Goal: Information Seeking & Learning: Find specific page/section

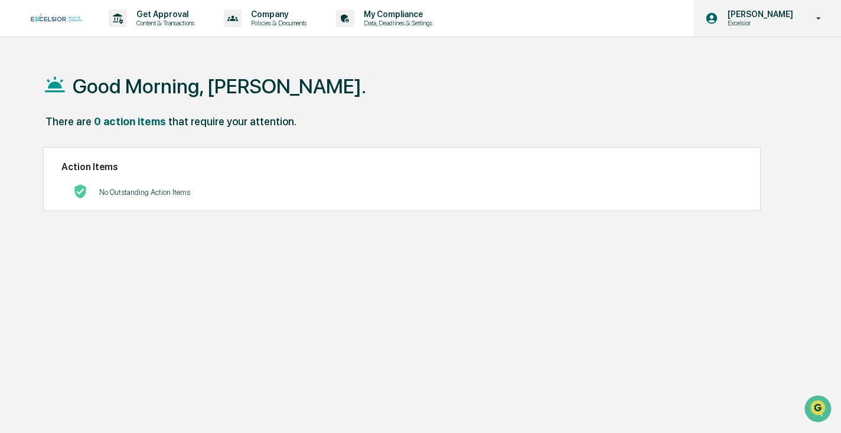
click at [822, 14] on icon at bounding box center [819, 18] width 21 height 11
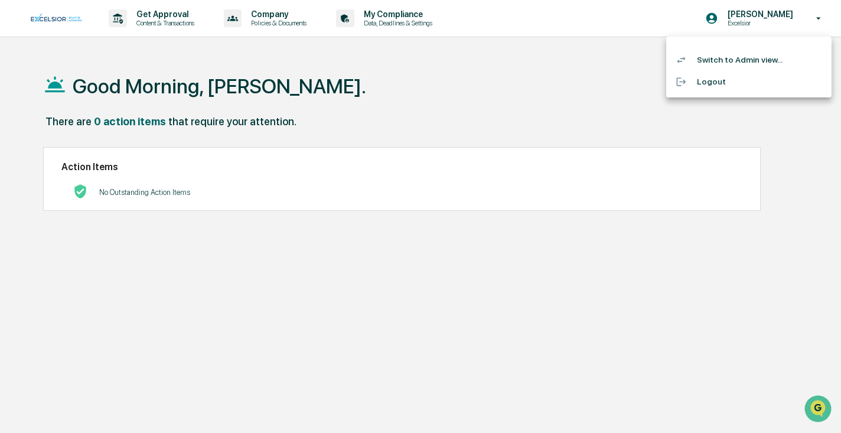
click at [822, 15] on div at bounding box center [420, 216] width 841 height 433
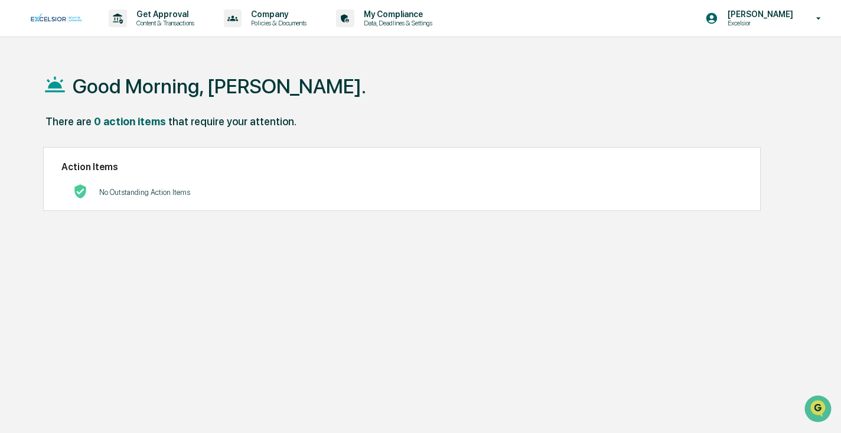
click at [822, 15] on icon at bounding box center [819, 18] width 21 height 11
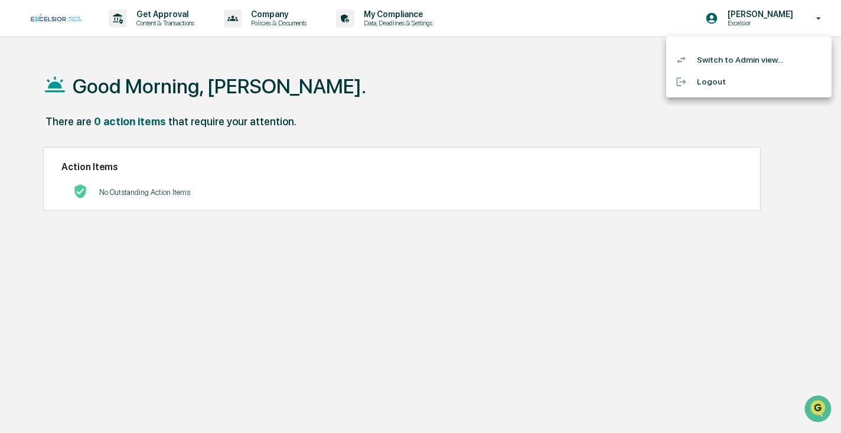
click at [734, 59] on li "Switch to Admin view..." at bounding box center [748, 60] width 165 height 22
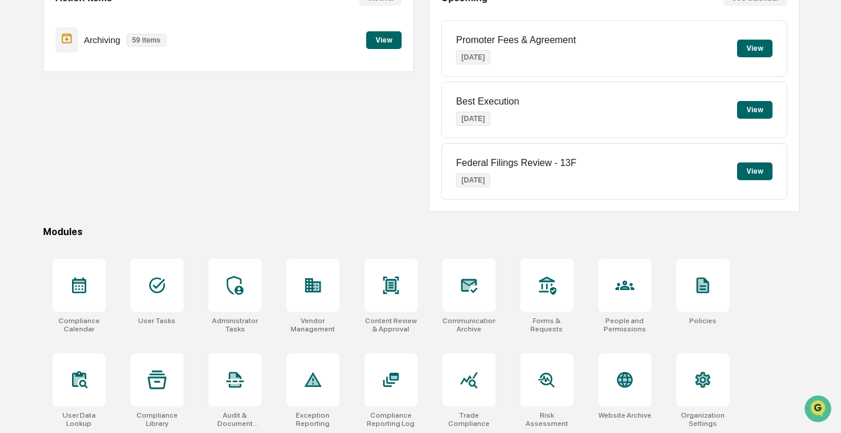
scroll to position [139, 0]
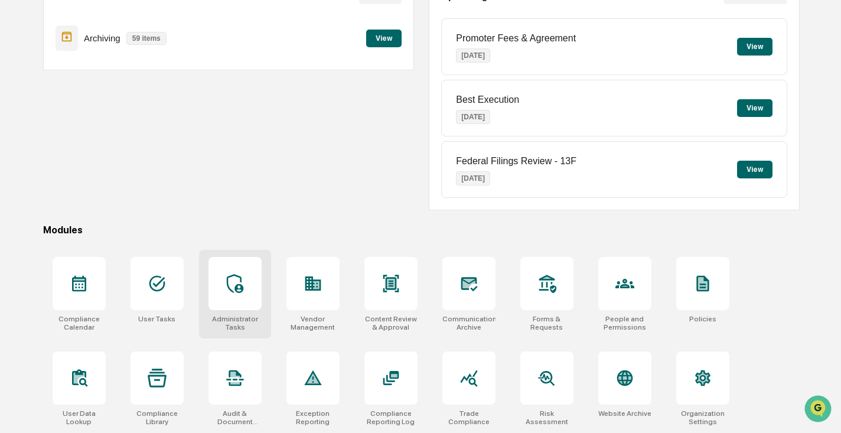
click at [243, 287] on icon at bounding box center [235, 283] width 19 height 19
click at [244, 162] on div "Action Items View All Archiving 59 items View" at bounding box center [228, 93] width 371 height 234
click at [473, 272] on div at bounding box center [468, 283] width 53 height 53
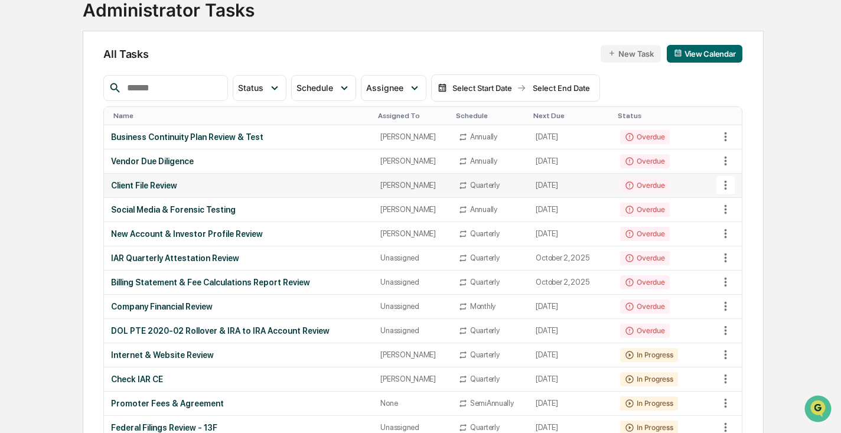
scroll to position [84, 0]
click at [177, 89] on input "text" at bounding box center [172, 88] width 100 height 15
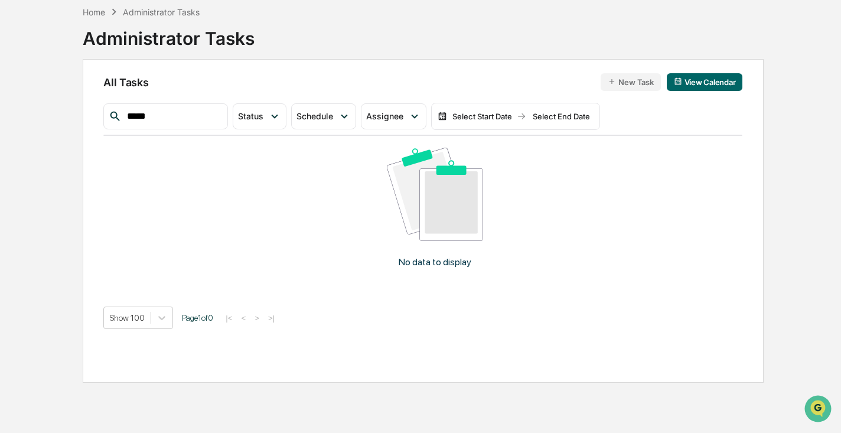
type input "*****"
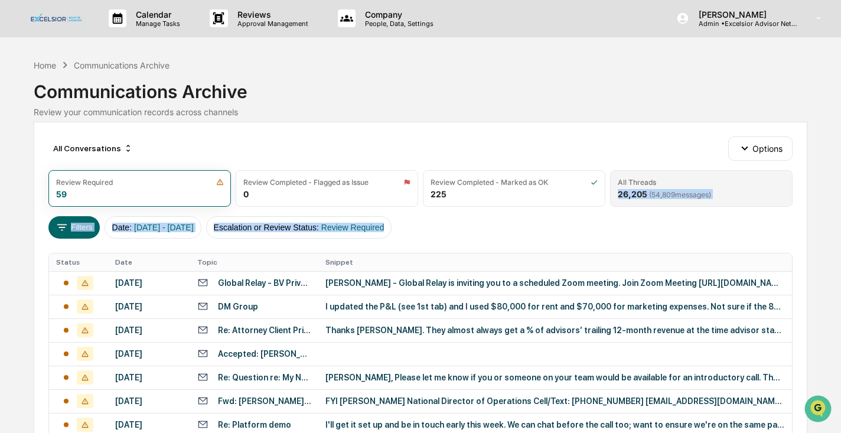
drag, startPoint x: 481, startPoint y: 238, endPoint x: 685, endPoint y: 187, distance: 210.0
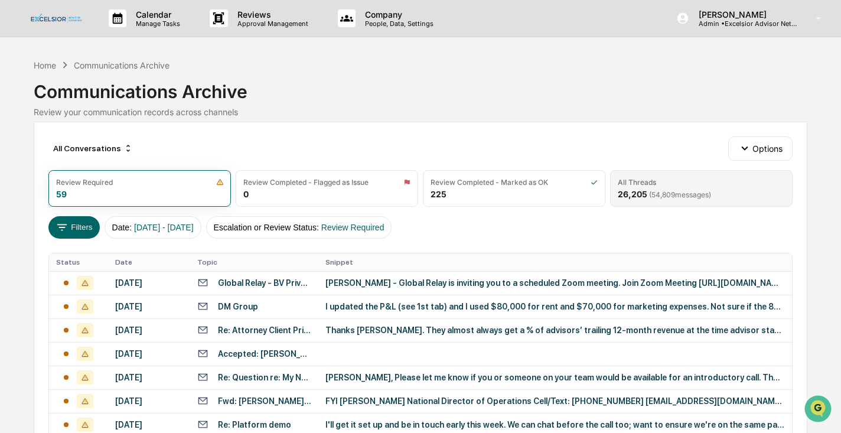
click at [664, 181] on div "All Threads" at bounding box center [701, 182] width 167 height 9
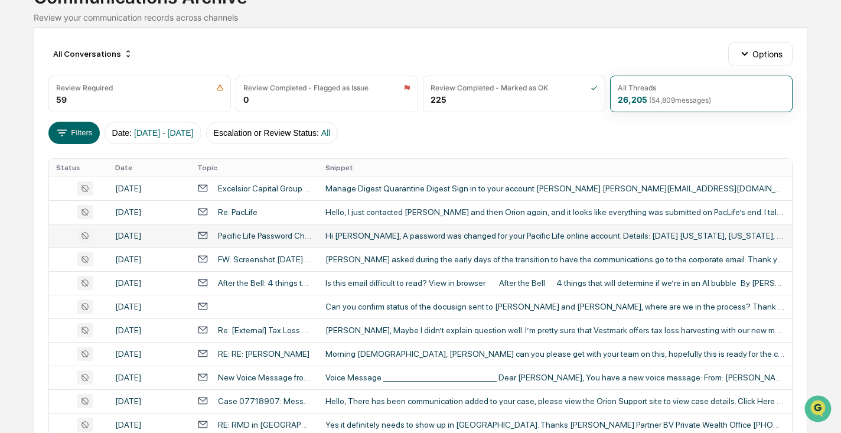
scroll to position [93, 0]
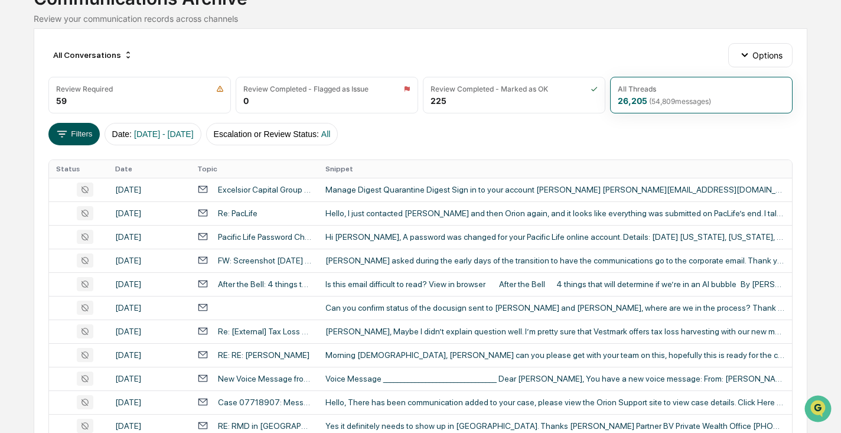
click at [80, 129] on button "Filters" at bounding box center [73, 134] width 51 height 22
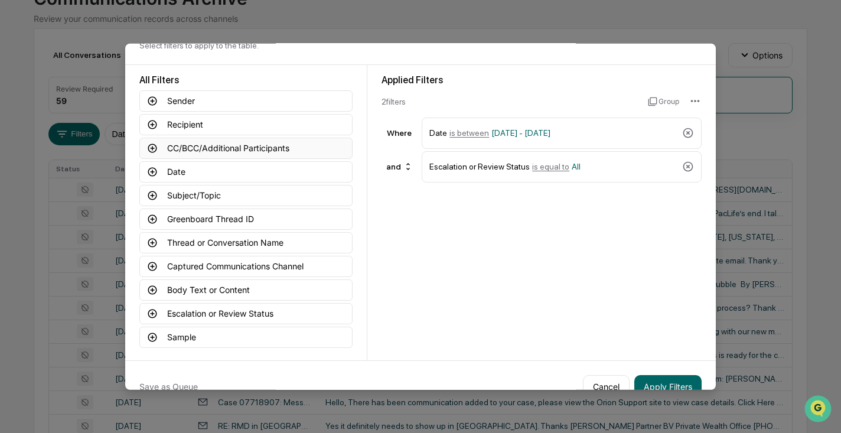
scroll to position [58, 0]
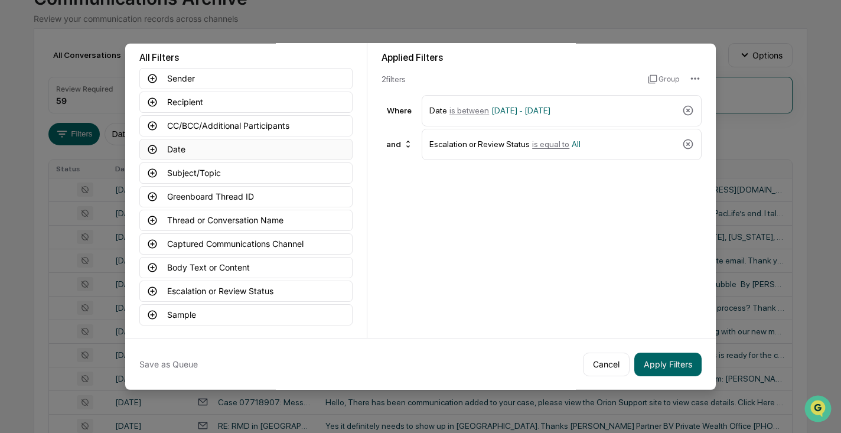
click at [154, 146] on icon at bounding box center [152, 149] width 11 height 11
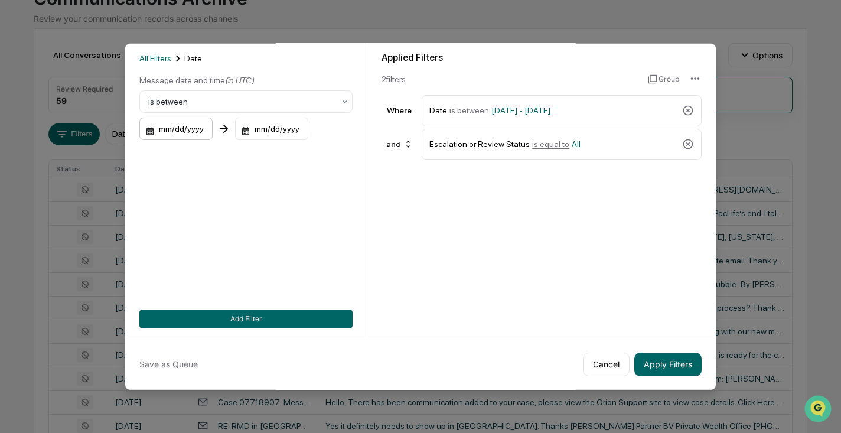
click at [191, 129] on div "mm/dd/yyyy" at bounding box center [175, 129] width 73 height 22
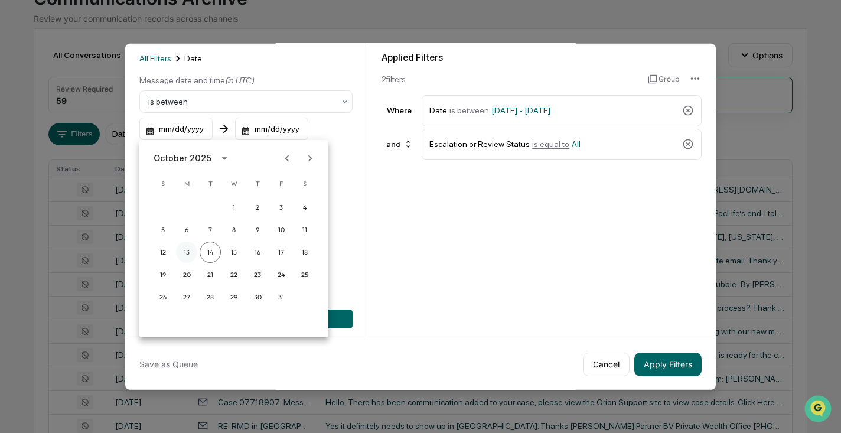
click at [184, 249] on button "13" at bounding box center [186, 252] width 21 height 21
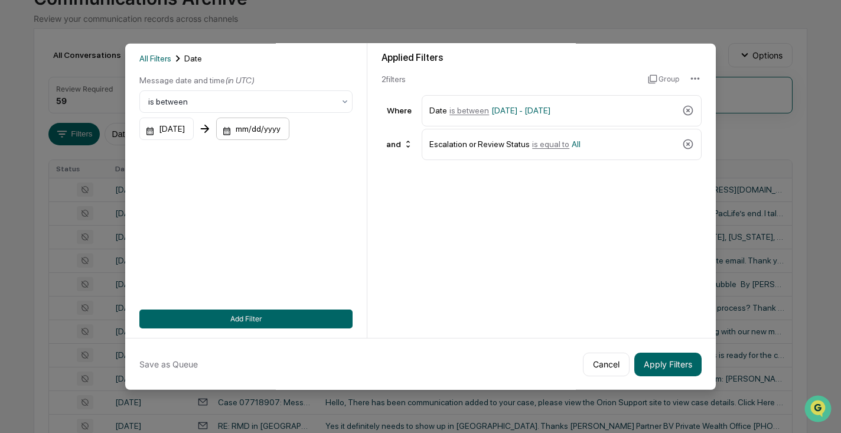
click at [270, 123] on div "mm/dd/yyyy" at bounding box center [252, 129] width 73 height 22
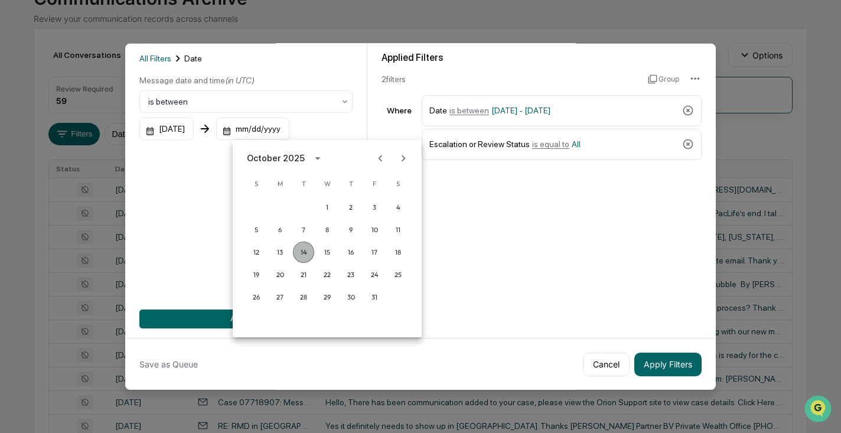
click at [303, 245] on button "14" at bounding box center [303, 252] width 21 height 21
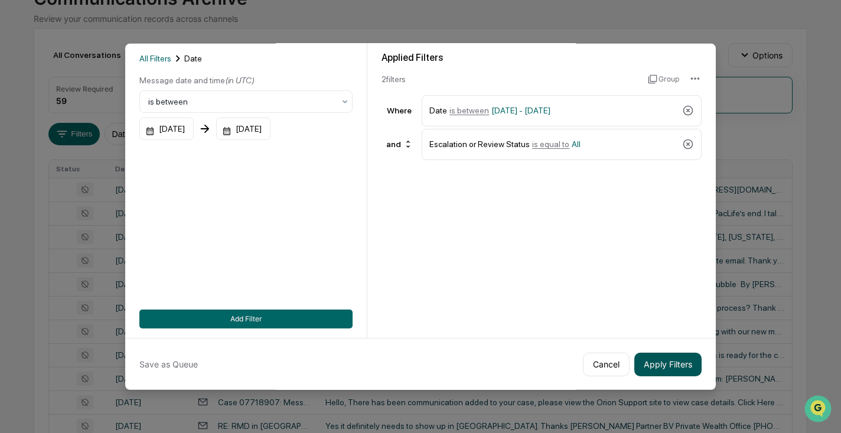
click at [663, 360] on button "Apply Filters" at bounding box center [667, 364] width 67 height 24
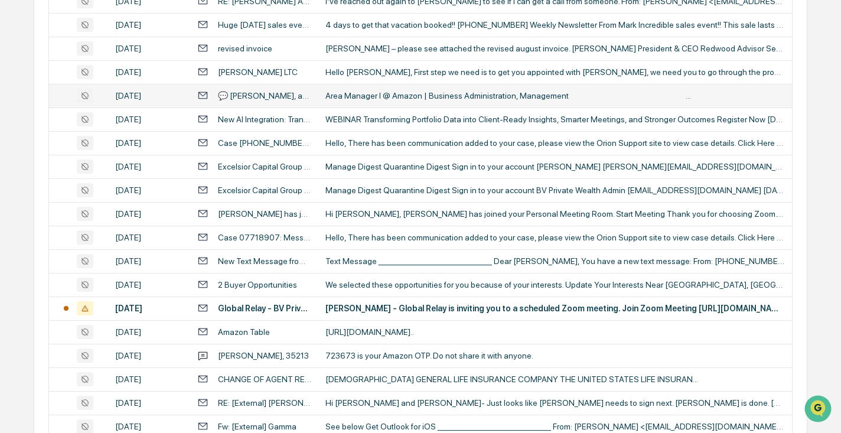
scroll to position [0, 0]
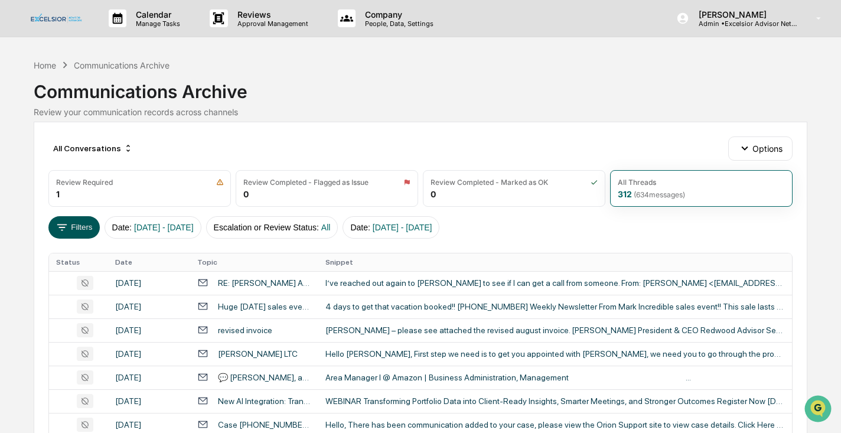
click at [71, 226] on button "Filters" at bounding box center [73, 227] width 51 height 22
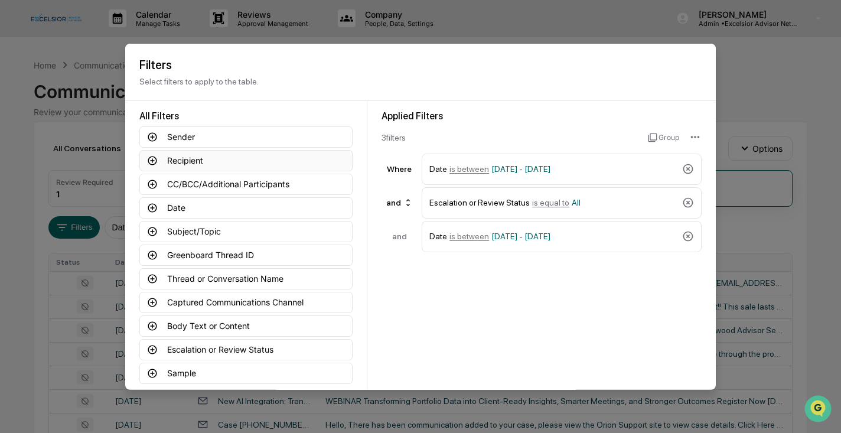
click at [154, 159] on icon at bounding box center [152, 160] width 11 height 11
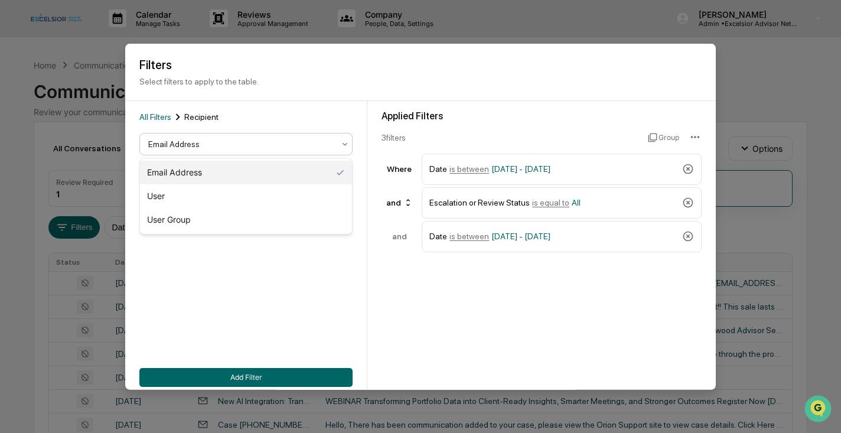
click at [240, 144] on div at bounding box center [241, 144] width 186 height 12
click at [240, 145] on div at bounding box center [241, 144] width 186 height 12
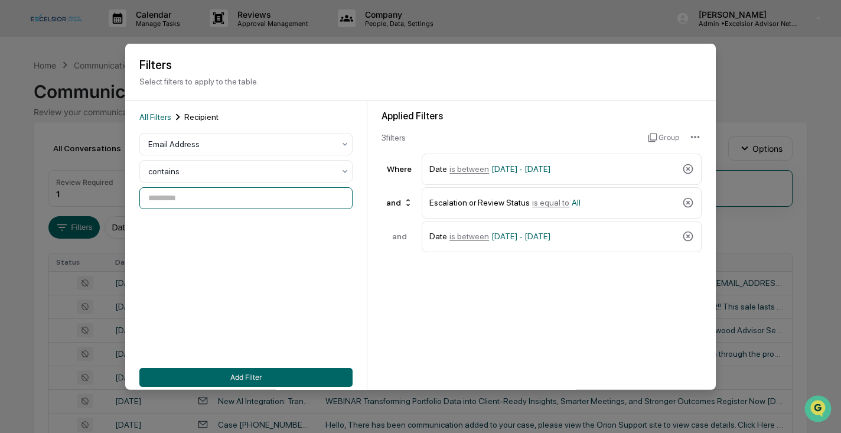
click at [205, 203] on input at bounding box center [245, 198] width 213 height 22
click at [206, 171] on div at bounding box center [241, 171] width 186 height 12
click at [205, 171] on div at bounding box center [241, 171] width 186 height 12
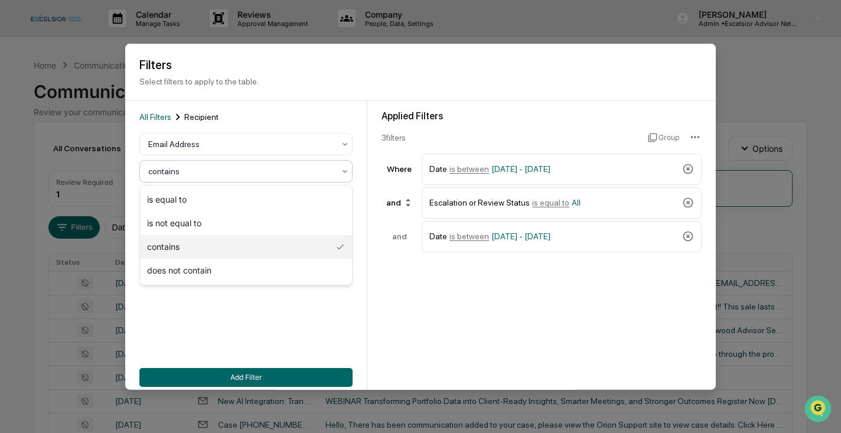
click at [247, 171] on div at bounding box center [241, 171] width 186 height 12
click at [191, 198] on div "is equal to" at bounding box center [246, 200] width 212 height 24
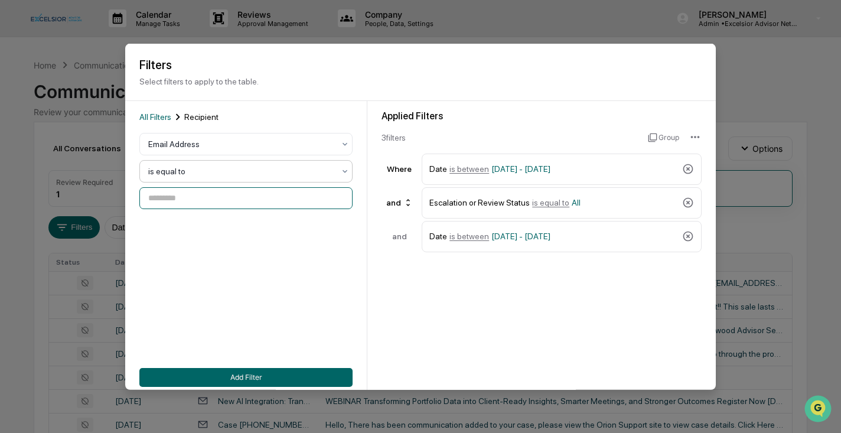
click at [191, 198] on input at bounding box center [245, 198] width 213 height 22
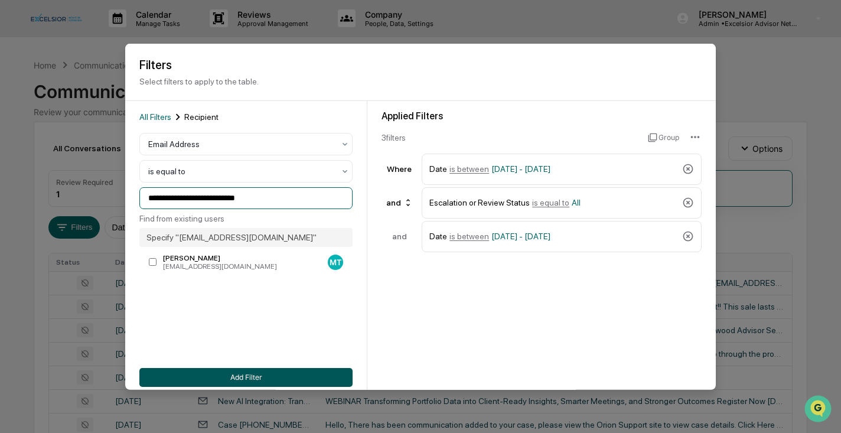
type input "**********"
click at [270, 376] on button "Add Filter" at bounding box center [245, 376] width 213 height 19
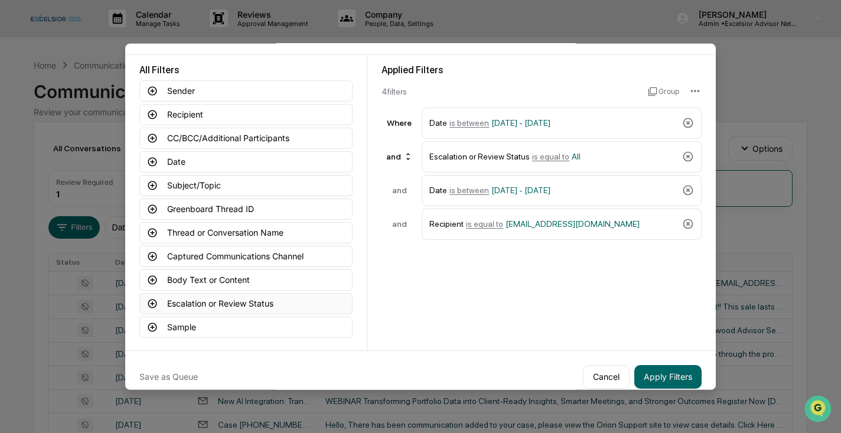
scroll to position [58, 0]
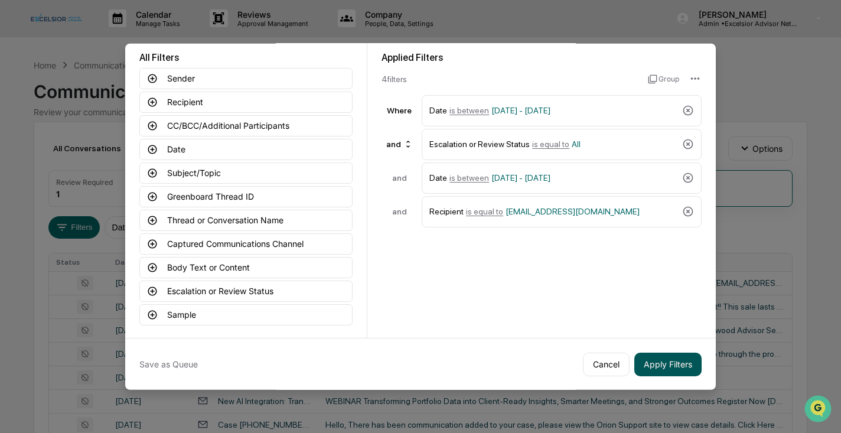
click at [667, 369] on button "Apply Filters" at bounding box center [667, 364] width 67 height 24
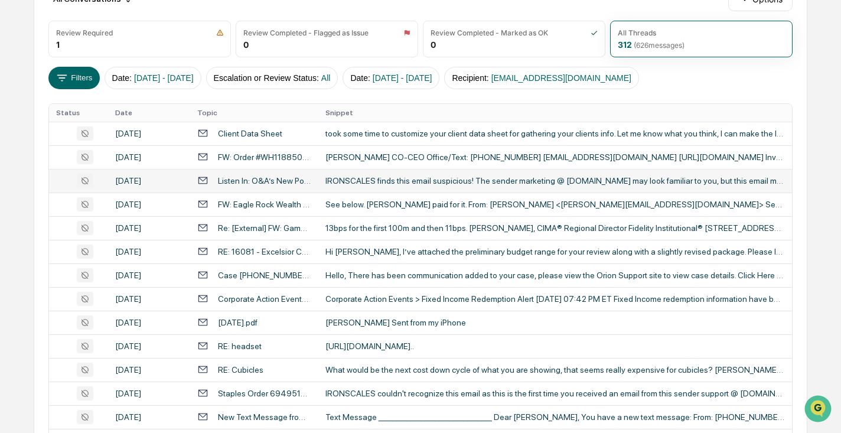
scroll to position [496, 0]
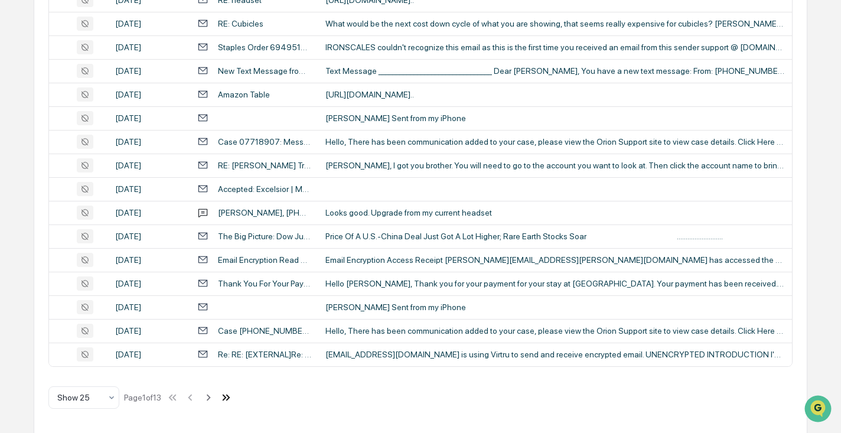
click at [233, 399] on icon at bounding box center [226, 397] width 13 height 13
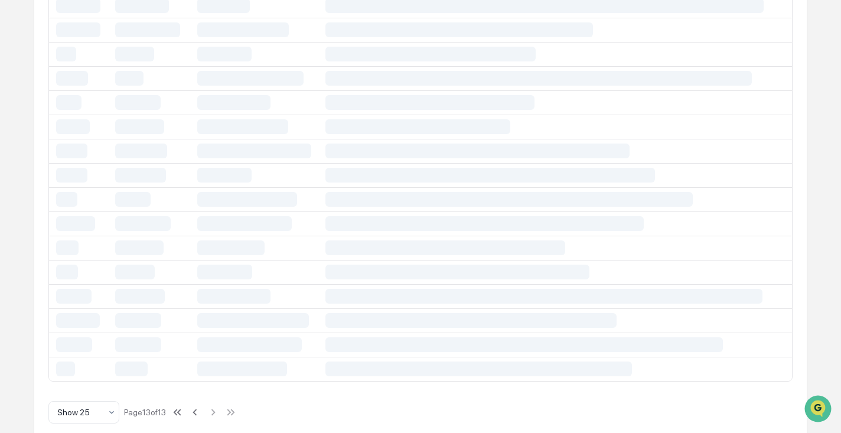
scroll to position [188, 0]
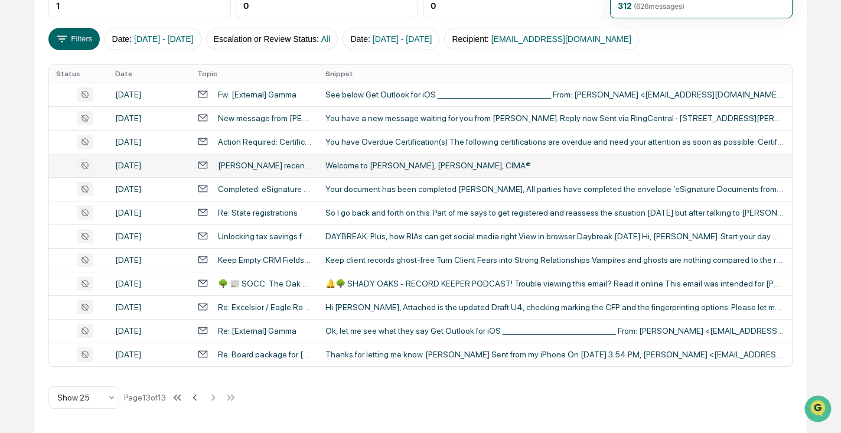
click at [282, 162] on div "[PERSON_NAME] recently posted" at bounding box center [264, 165] width 93 height 9
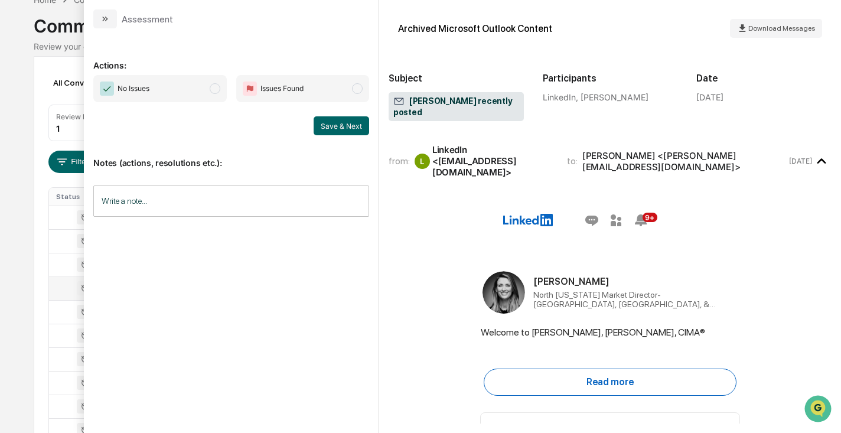
scroll to position [65, 0]
click at [27, 228] on div "Calendar Manage Tasks Reviews Approval Management Company People, Data, Setting…" at bounding box center [420, 246] width 841 height 622
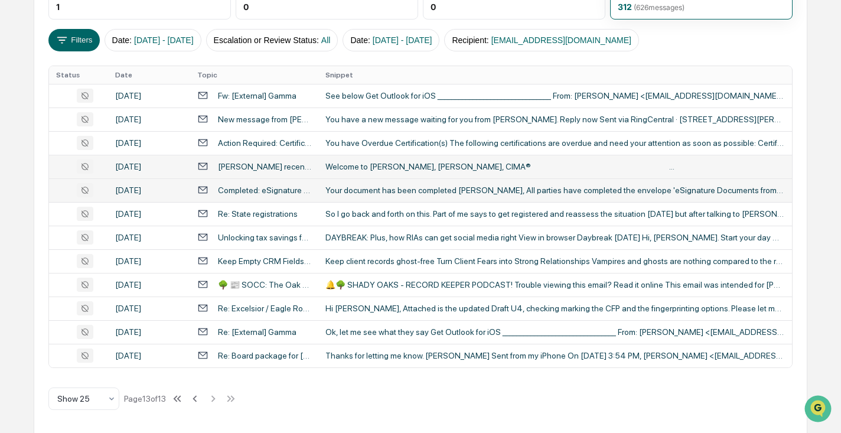
scroll to position [188, 0]
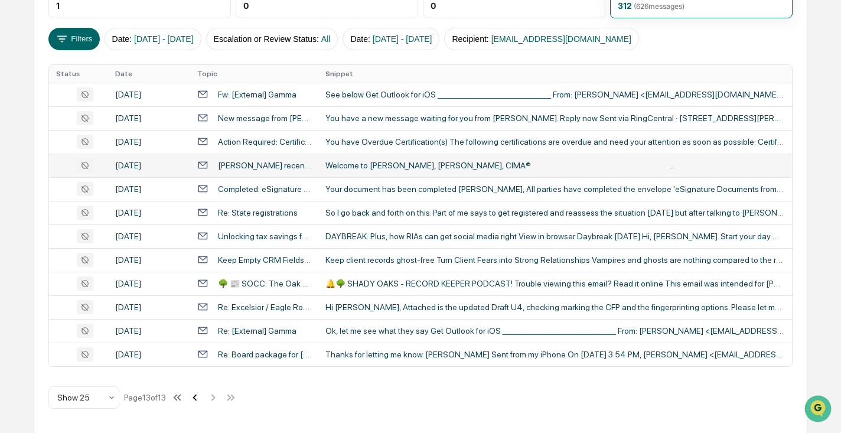
click at [201, 396] on icon at bounding box center [194, 397] width 13 height 13
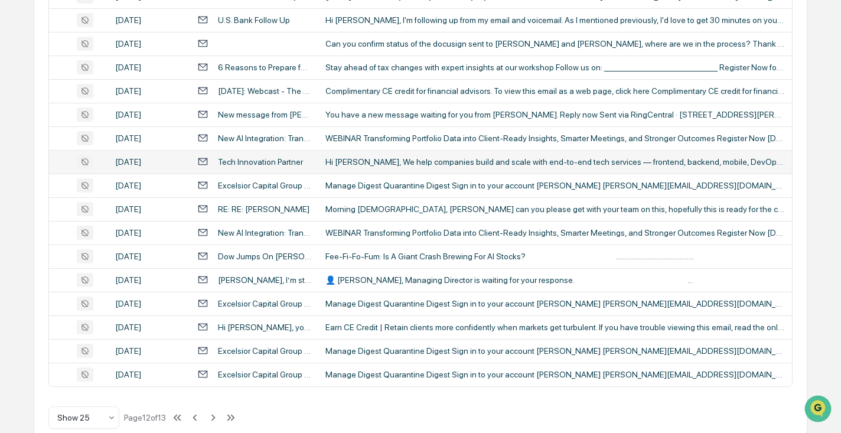
scroll to position [496, 0]
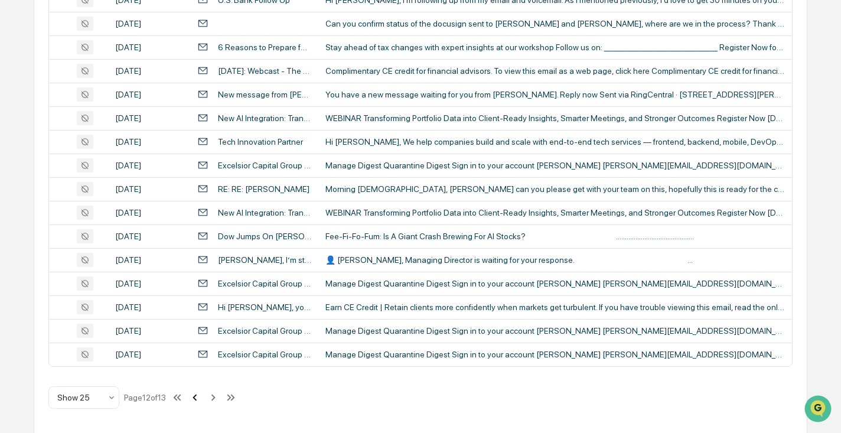
click at [197, 398] on icon at bounding box center [195, 397] width 4 height 6
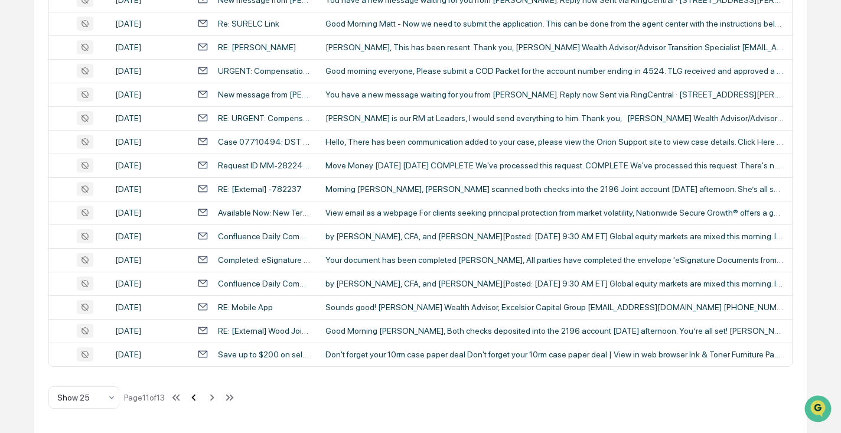
click at [200, 397] on icon at bounding box center [193, 397] width 13 height 13
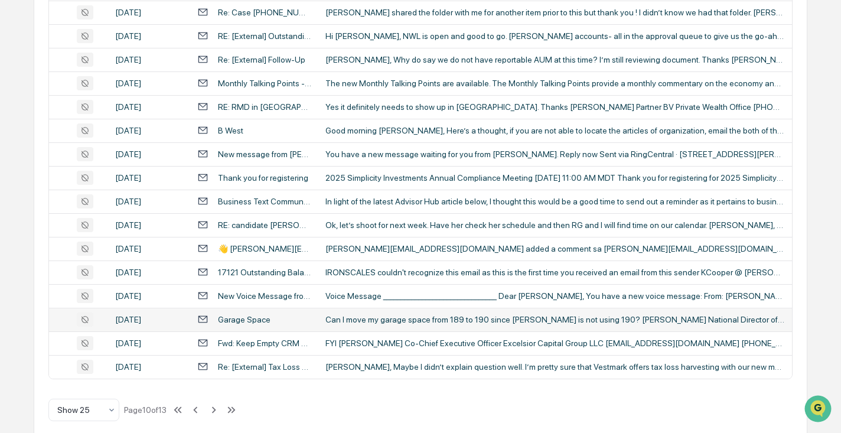
scroll to position [488, 0]
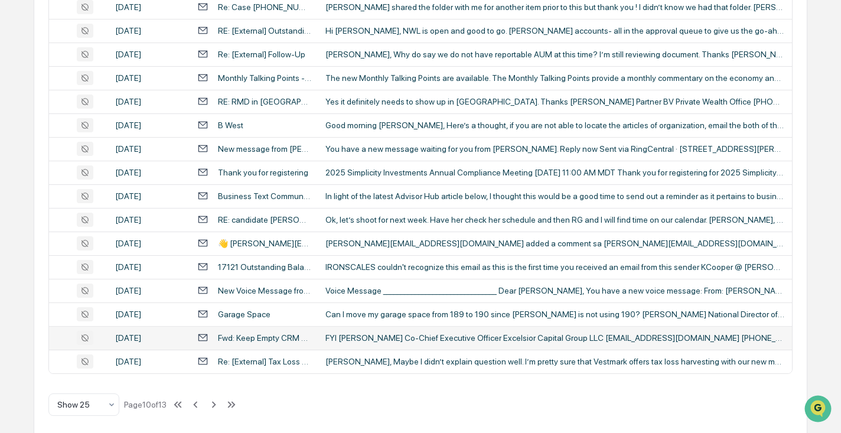
click at [367, 341] on div "FYI [PERSON_NAME] Co-Chief Executive Officer Excelsior Capital Group LLC [EMAIL…" at bounding box center [555, 337] width 460 height 9
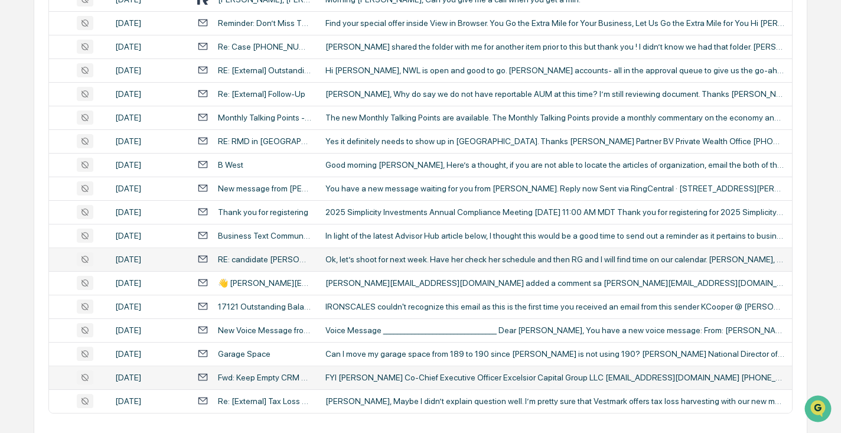
scroll to position [496, 0]
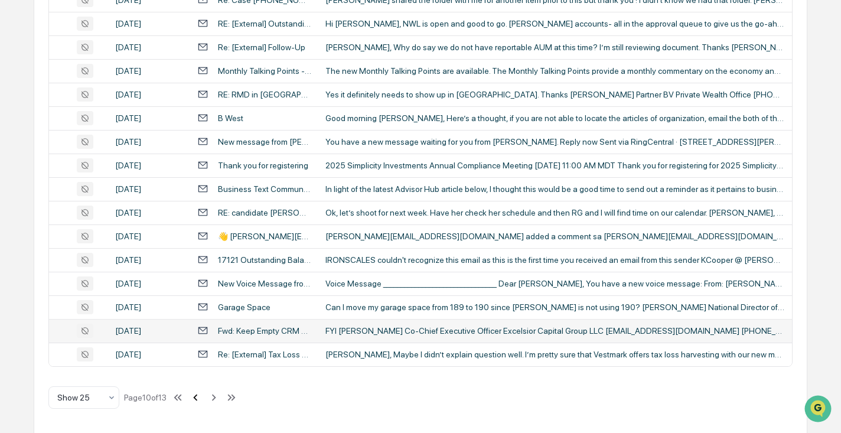
click at [198, 396] on icon at bounding box center [196, 397] width 4 height 6
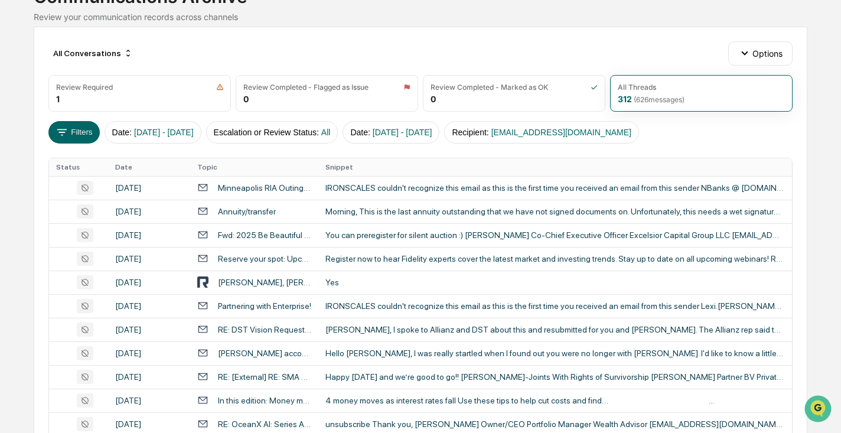
scroll to position [104, 0]
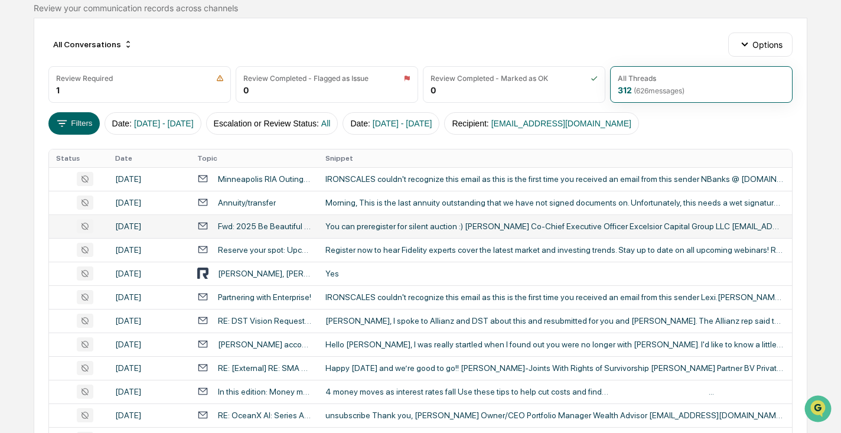
click at [414, 225] on div "You can preregister for silent auction :) [PERSON_NAME] Co-Chief Executive Offi…" at bounding box center [555, 225] width 460 height 9
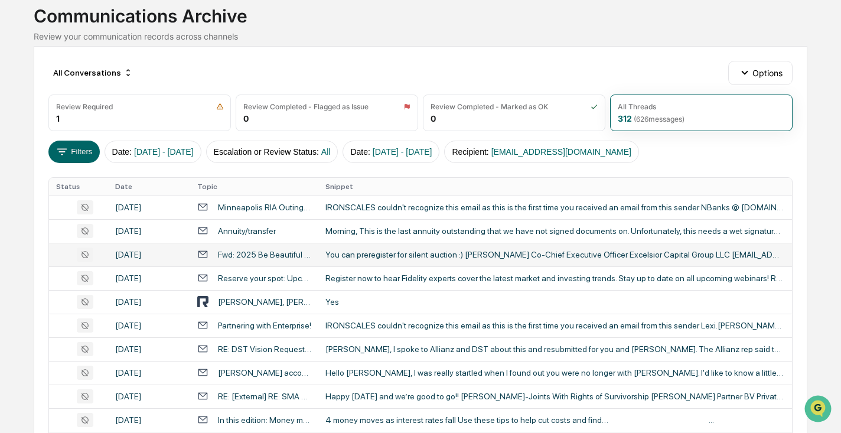
click at [15, 230] on div "Calendar Manage Tasks Reviews Approval Management Company People, Data, Setting…" at bounding box center [420, 388] width 841 height 929
click at [69, 151] on button "Filters" at bounding box center [73, 152] width 51 height 22
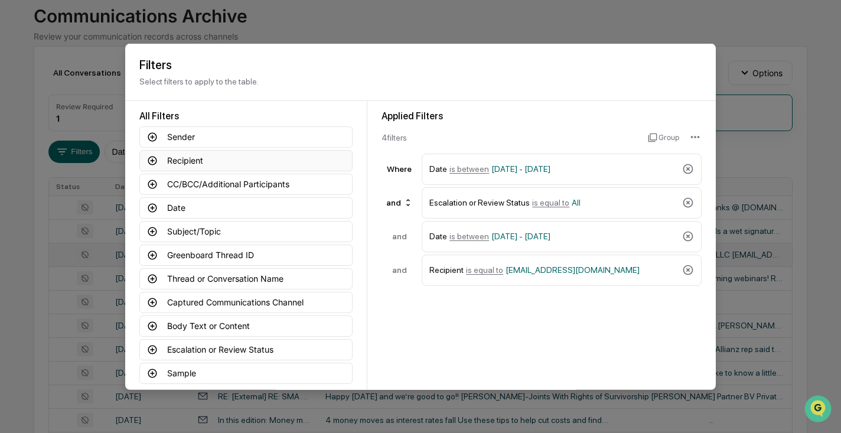
click at [178, 161] on button "Recipient" at bounding box center [245, 159] width 213 height 21
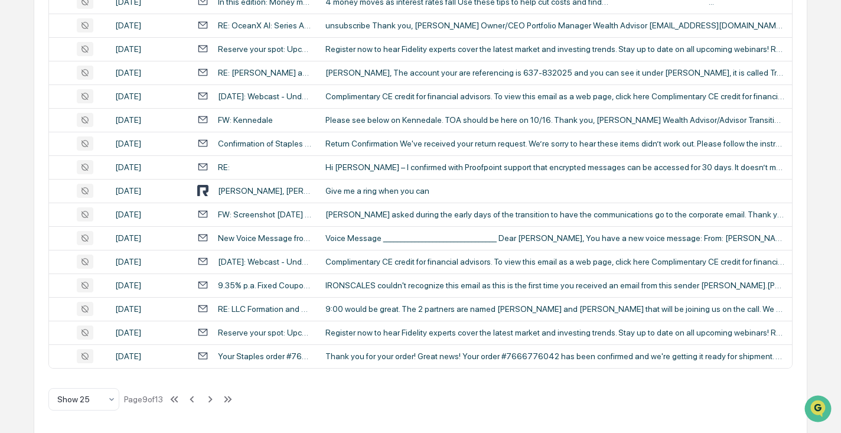
scroll to position [496, 0]
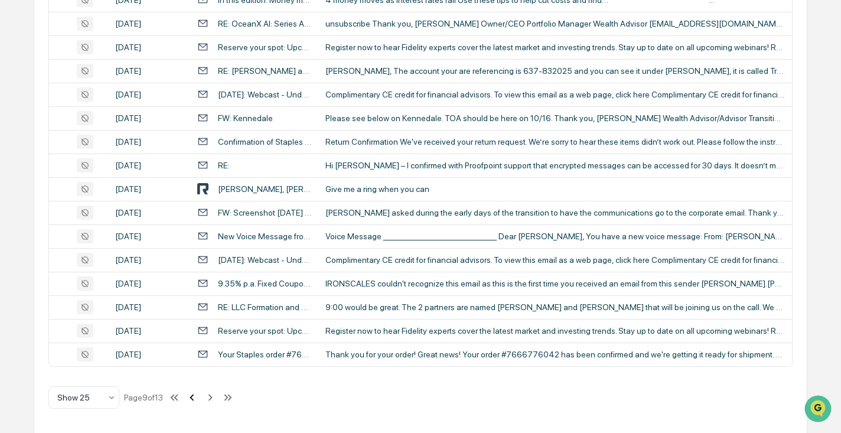
click at [198, 393] on icon at bounding box center [191, 397] width 13 height 13
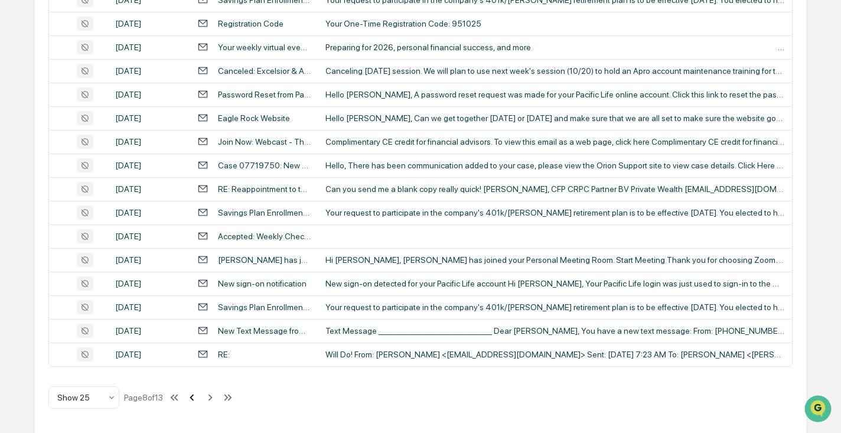
click at [194, 395] on icon at bounding box center [192, 397] width 4 height 6
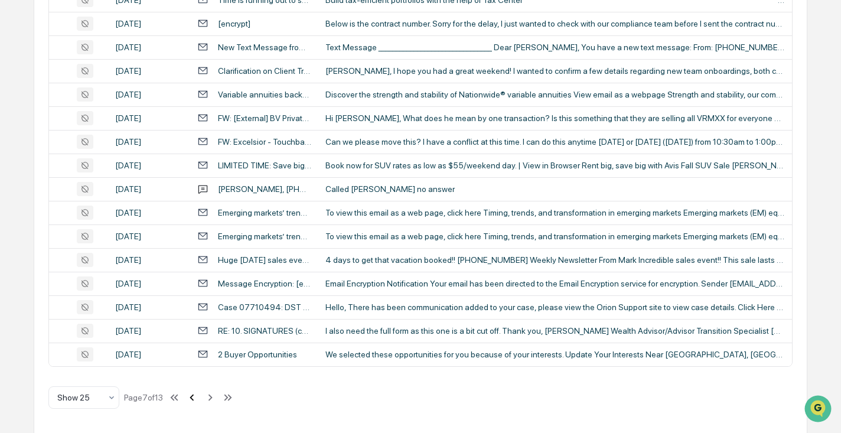
click at [197, 398] on icon at bounding box center [191, 397] width 13 height 13
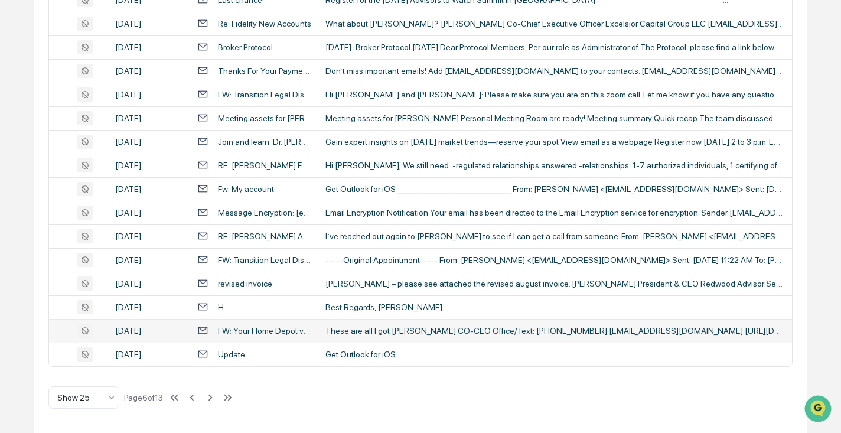
click at [373, 333] on div "These are all I got [PERSON_NAME] CO-CEO Office/Text: [PHONE_NUMBER] [EMAIL_ADD…" at bounding box center [555, 330] width 460 height 9
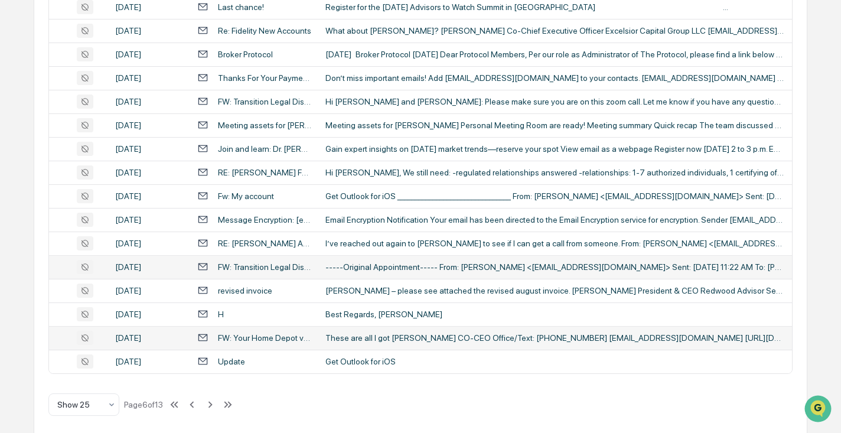
scroll to position [496, 0]
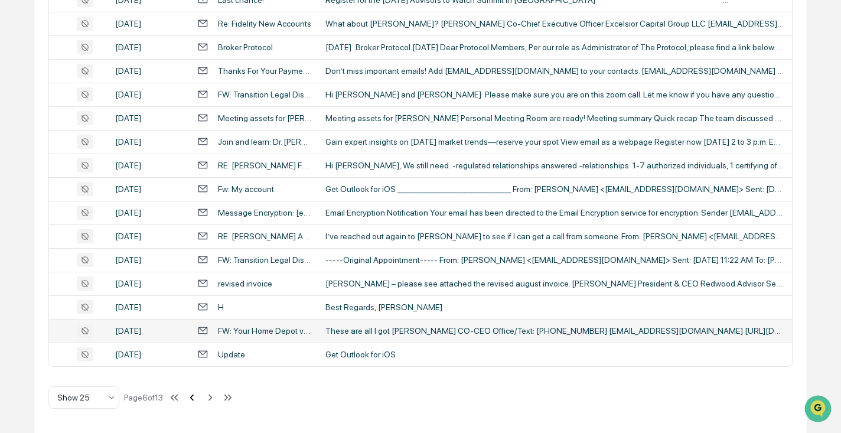
click at [198, 396] on icon at bounding box center [191, 397] width 13 height 13
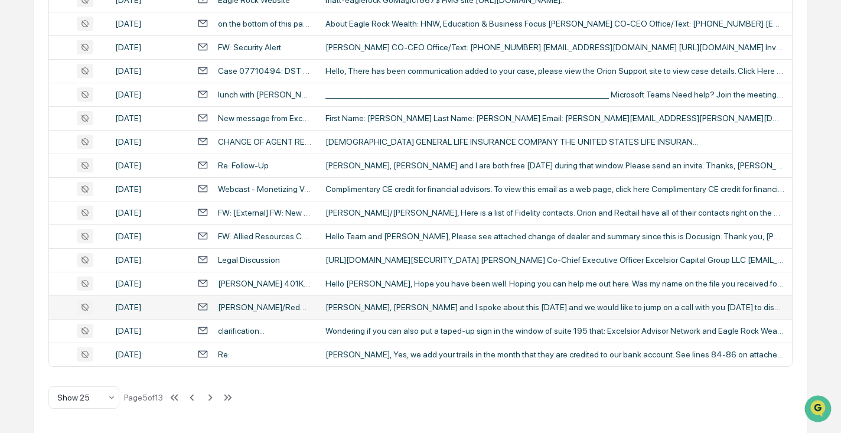
click at [414, 308] on div "[PERSON_NAME], [PERSON_NAME] and I spoke about this [DATE] and we would like to…" at bounding box center [555, 306] width 460 height 9
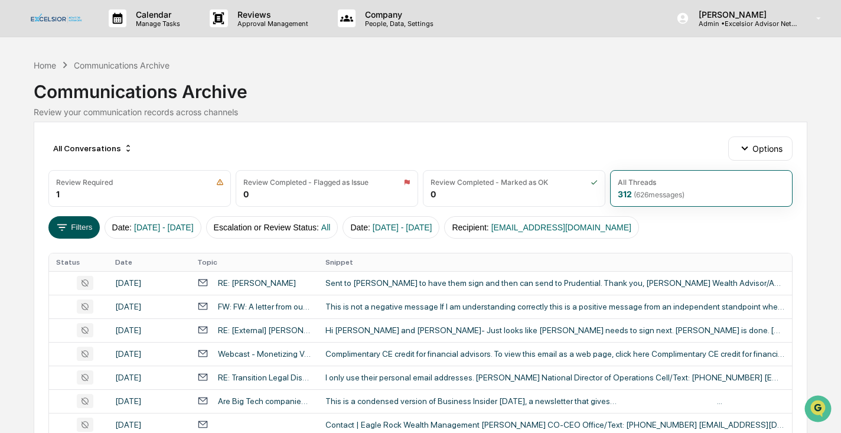
click at [77, 227] on button "Filters" at bounding box center [73, 227] width 51 height 22
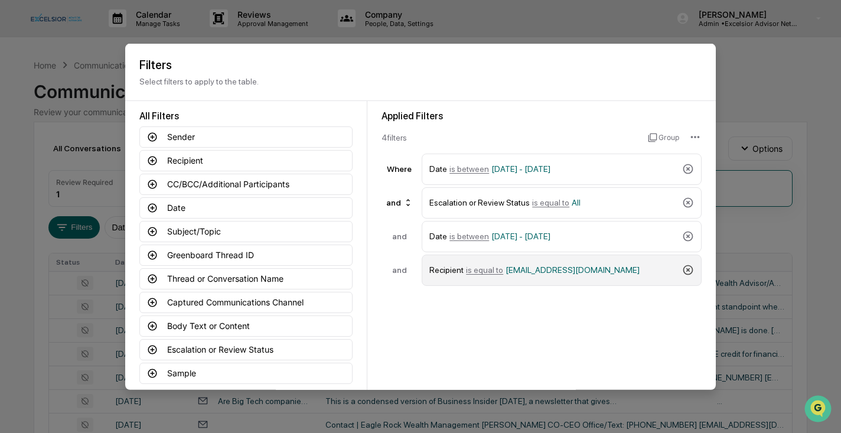
click at [690, 269] on icon at bounding box center [688, 270] width 12 height 12
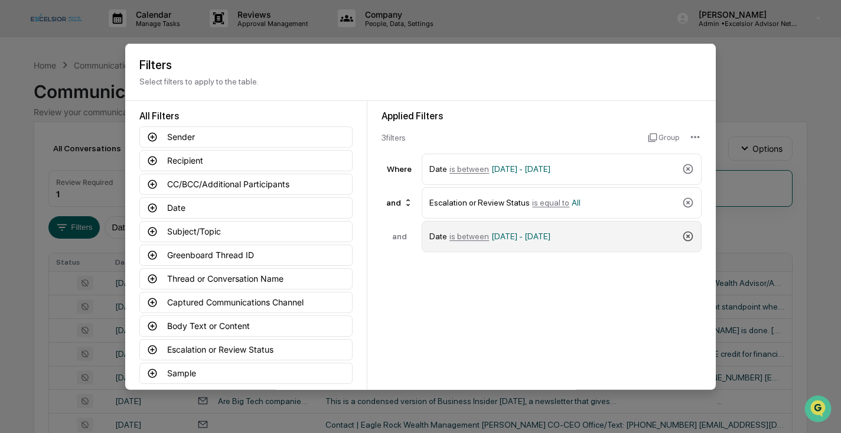
click at [690, 237] on icon at bounding box center [688, 236] width 12 height 12
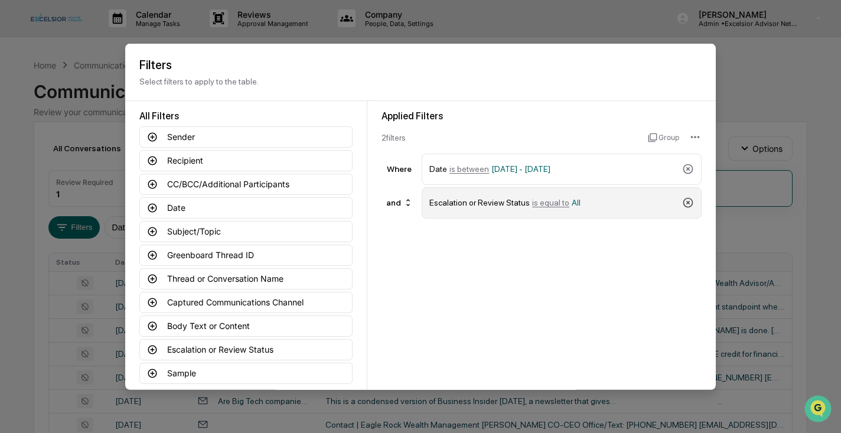
click at [690, 201] on icon at bounding box center [688, 203] width 12 height 12
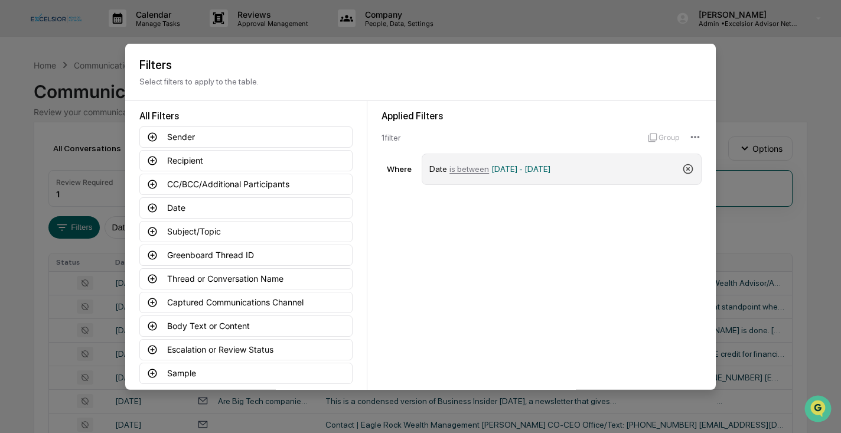
click at [687, 168] on icon at bounding box center [688, 169] width 10 height 10
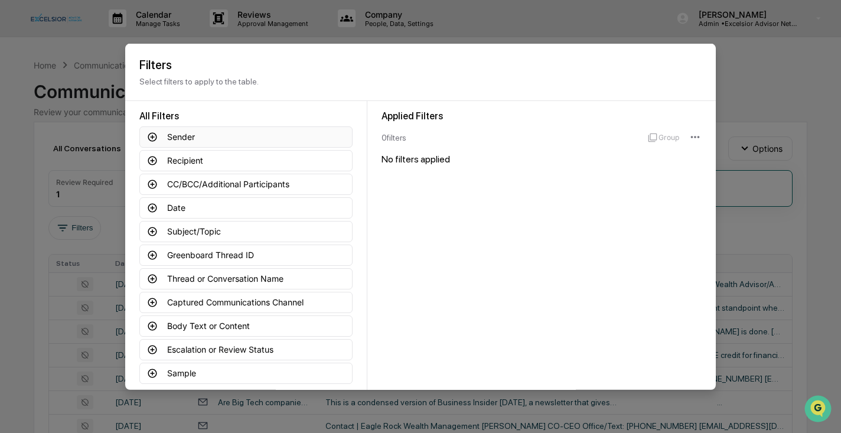
click at [154, 135] on icon at bounding box center [152, 136] width 11 height 11
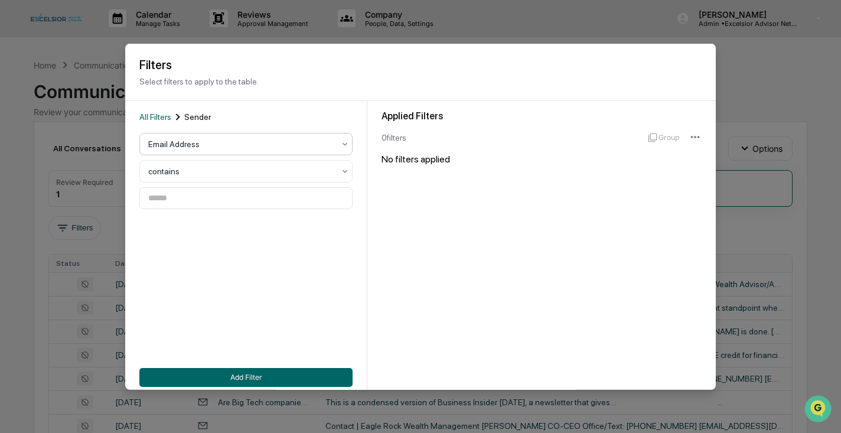
click at [345, 143] on icon at bounding box center [344, 143] width 9 height 9
click at [337, 173] on icon at bounding box center [339, 172] width 9 height 9
click at [347, 172] on icon at bounding box center [344, 171] width 9 height 9
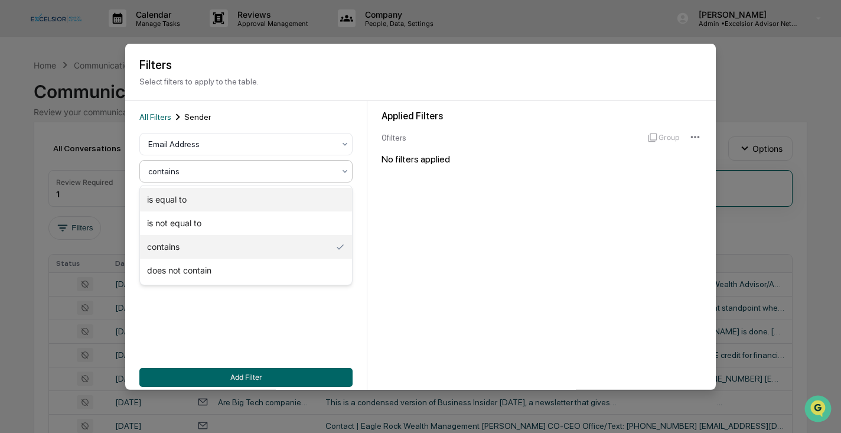
click at [269, 196] on div "is equal to" at bounding box center [246, 200] width 212 height 24
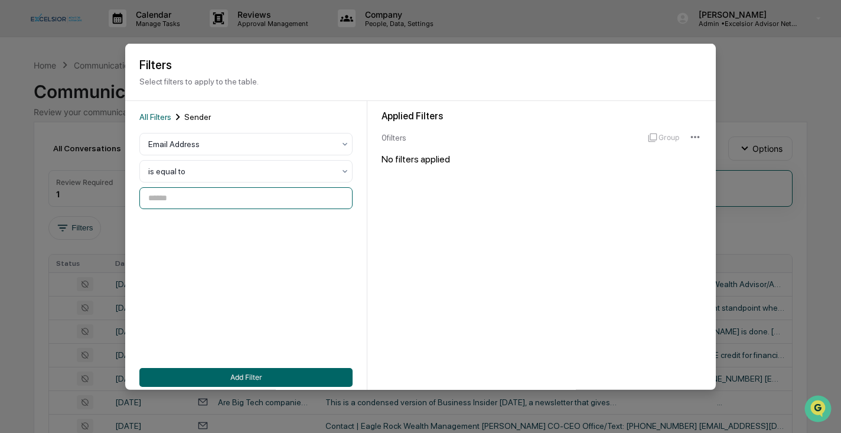
click at [240, 204] on input at bounding box center [245, 198] width 213 height 22
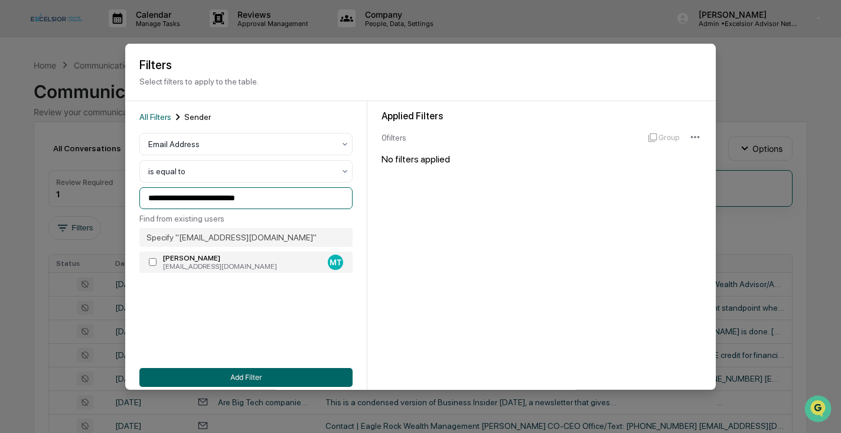
type input "**********"
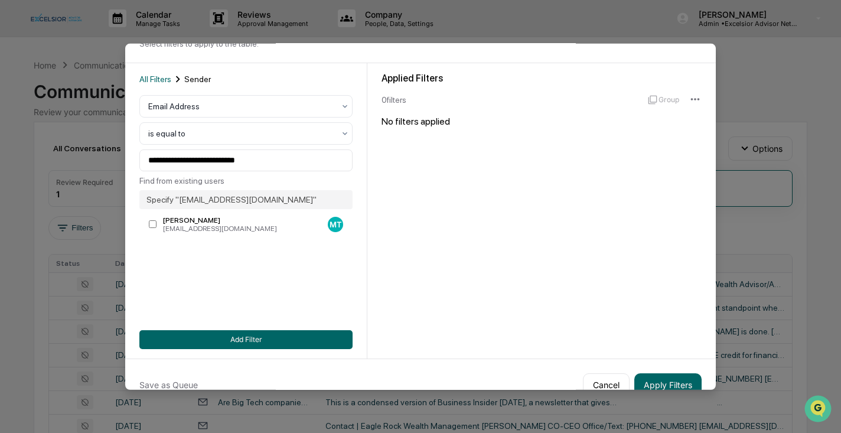
scroll to position [37, 0]
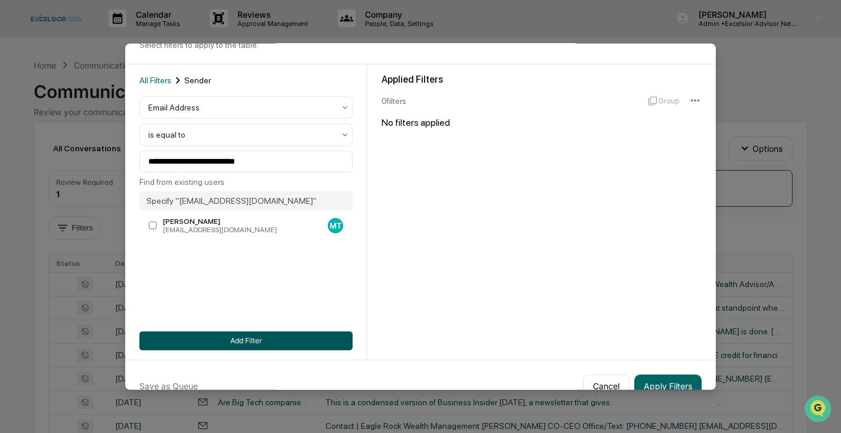
click at [248, 341] on button "Add Filter" at bounding box center [245, 340] width 213 height 19
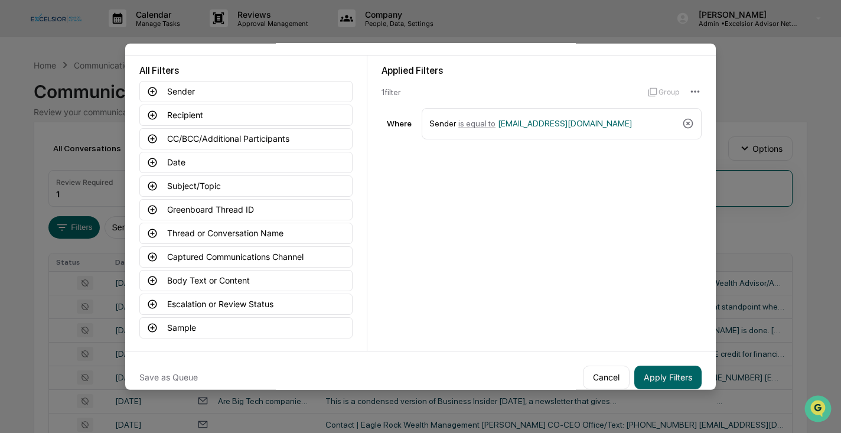
scroll to position [58, 0]
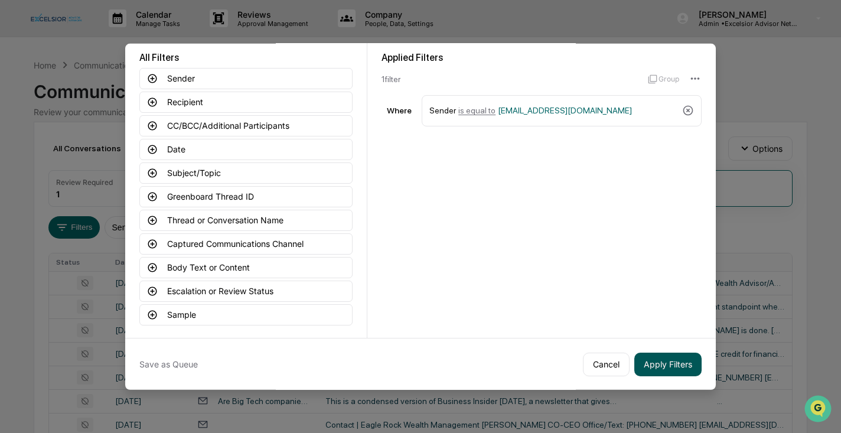
click at [673, 364] on button "Apply Filters" at bounding box center [667, 364] width 67 height 24
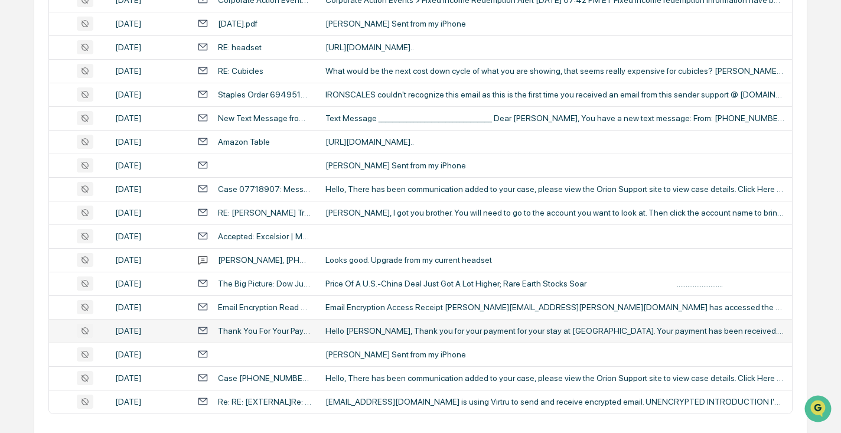
scroll to position [496, 0]
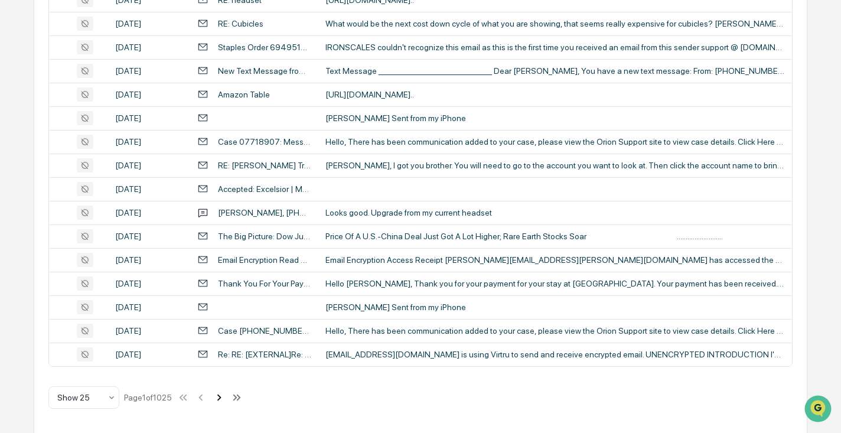
click at [224, 398] on icon at bounding box center [219, 397] width 13 height 13
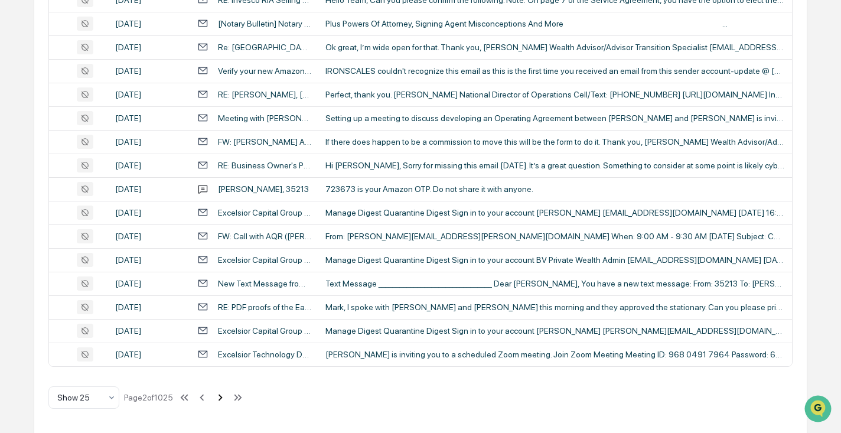
click at [227, 403] on icon at bounding box center [220, 397] width 13 height 13
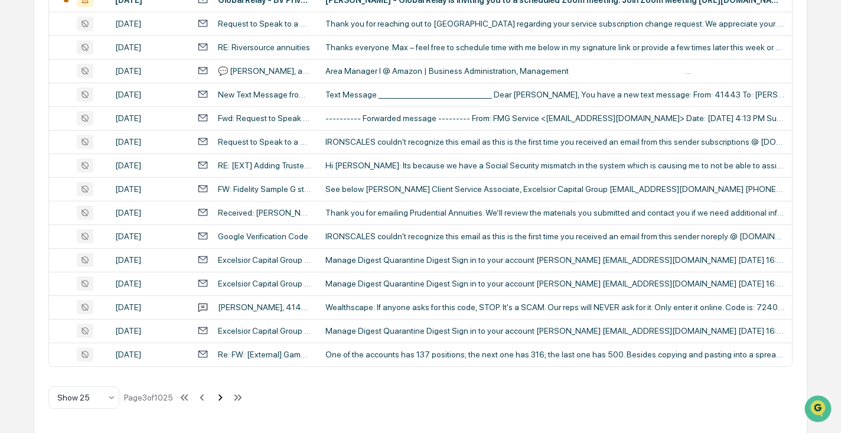
click at [227, 404] on icon at bounding box center [220, 397] width 13 height 13
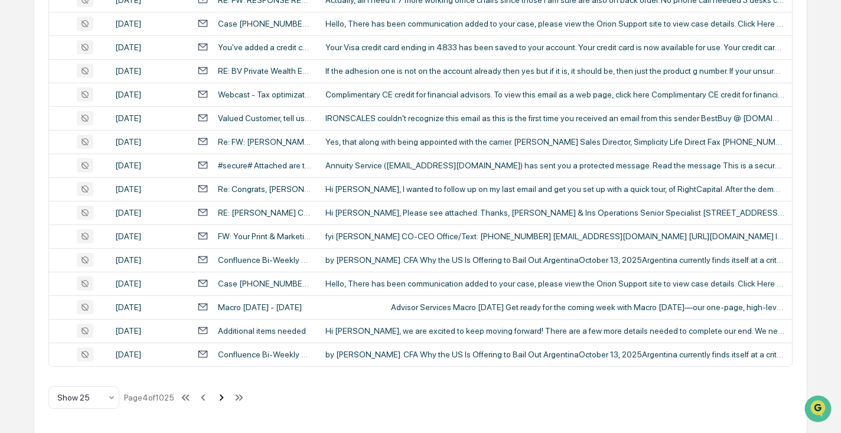
click at [228, 399] on icon at bounding box center [221, 397] width 13 height 13
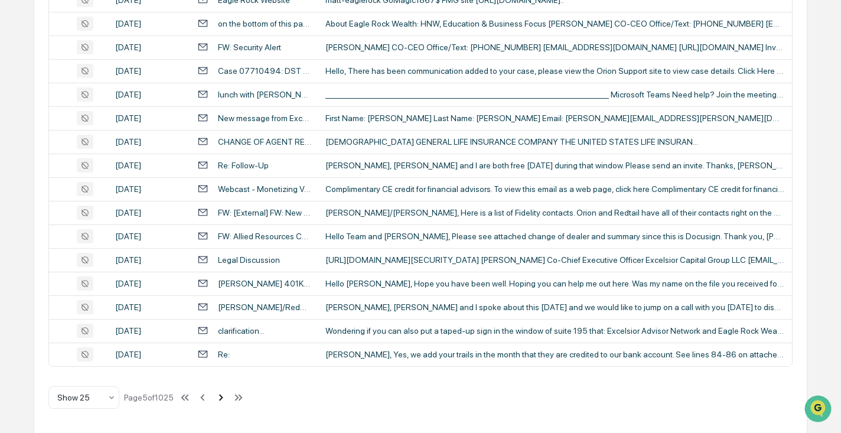
click at [227, 399] on icon at bounding box center [220, 397] width 13 height 13
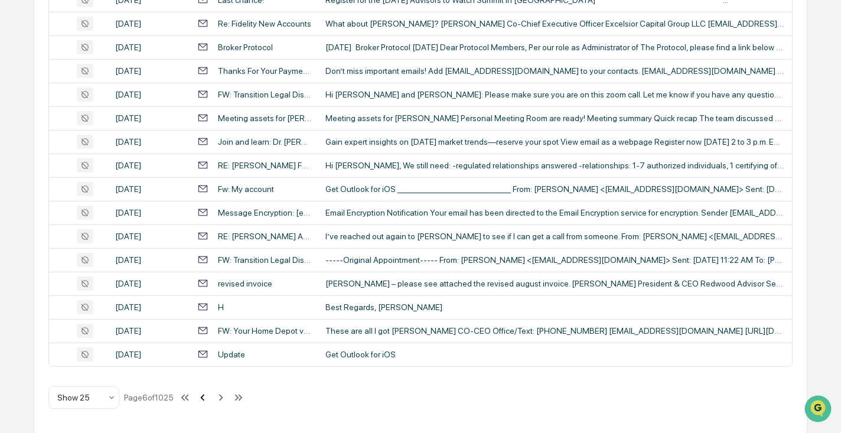
click at [205, 398] on icon at bounding box center [203, 397] width 4 height 6
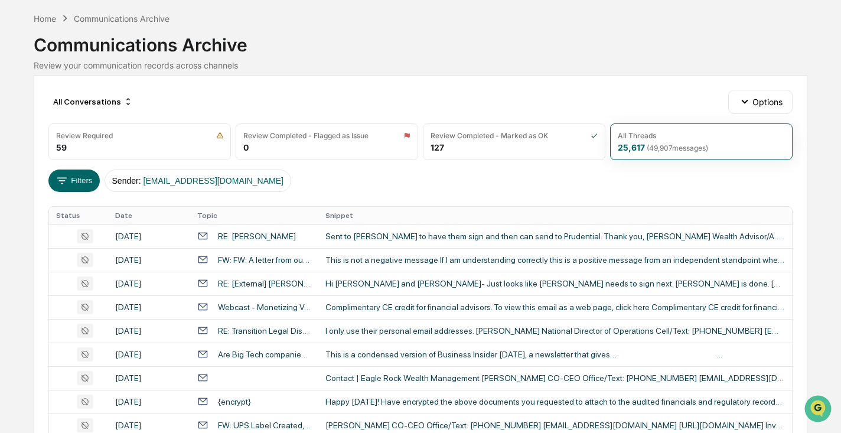
scroll to position [0, 0]
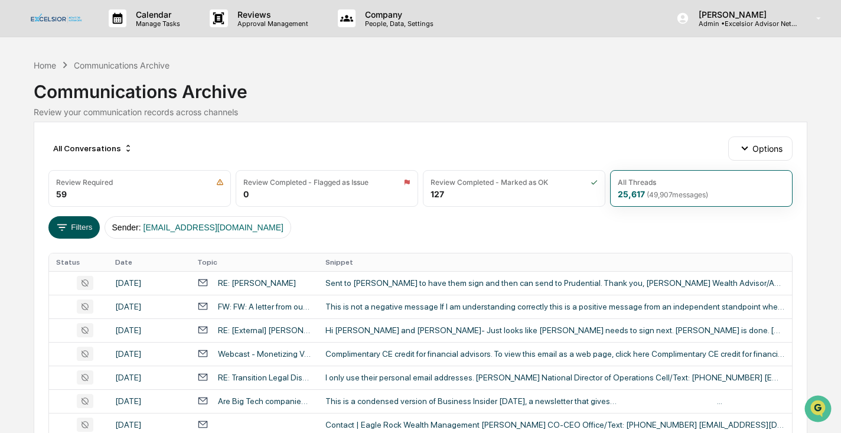
click at [87, 226] on button "Filters" at bounding box center [73, 227] width 51 height 22
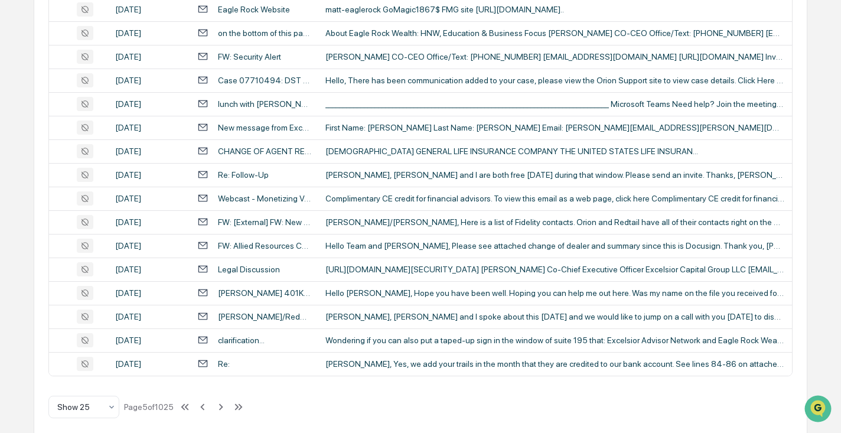
scroll to position [491, 0]
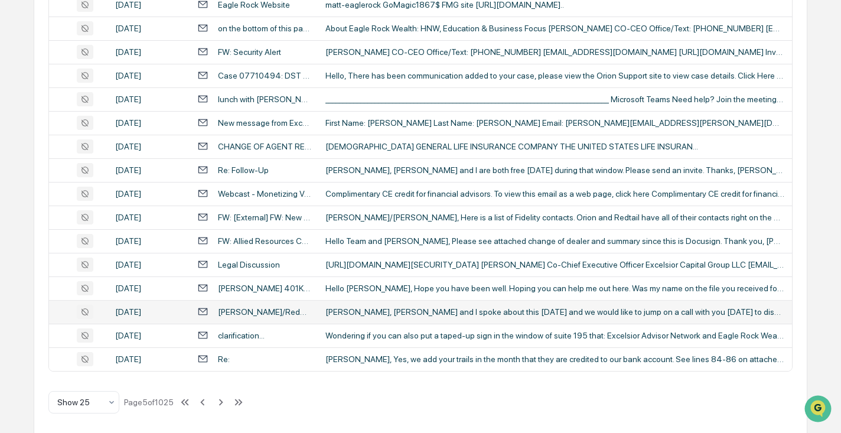
click at [269, 313] on div "[PERSON_NAME]/Redwood" at bounding box center [264, 311] width 93 height 9
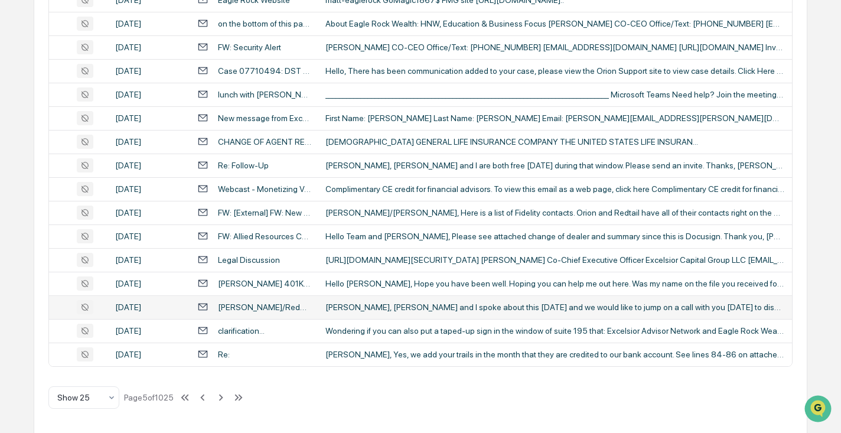
scroll to position [496, 0]
click at [268, 308] on div "[PERSON_NAME]/Redwood" at bounding box center [264, 306] width 93 height 9
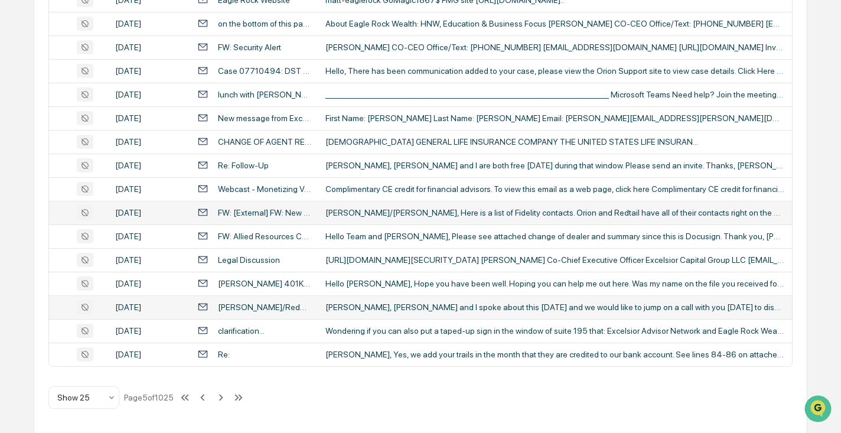
scroll to position [496, 0]
click at [227, 397] on icon at bounding box center [220, 397] width 13 height 13
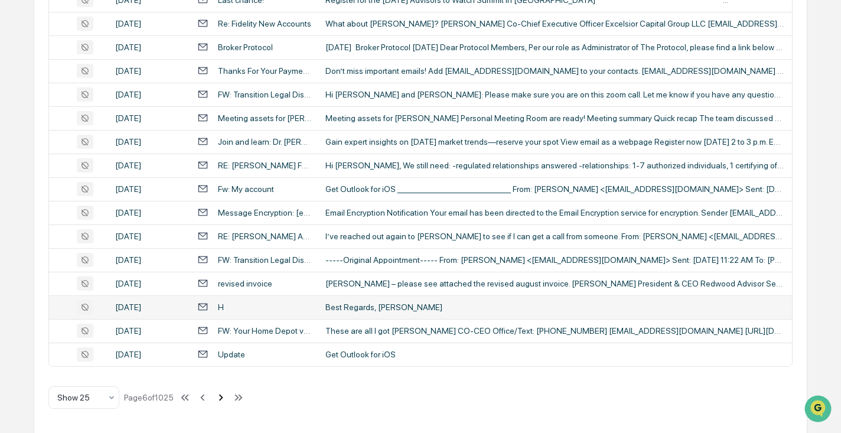
click at [223, 398] on icon at bounding box center [221, 397] width 4 height 6
